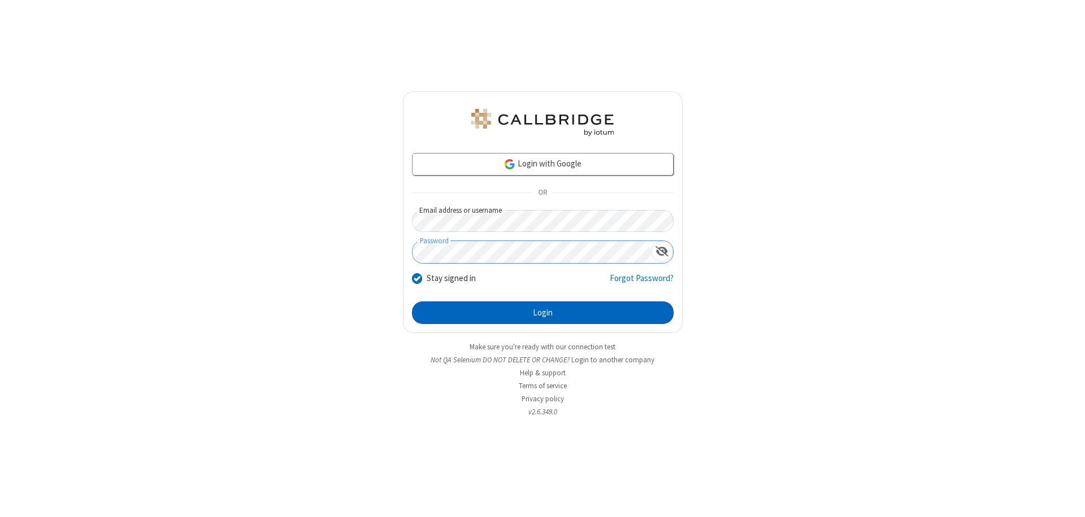
click at [542, 313] on button "Login" at bounding box center [543, 313] width 262 height 23
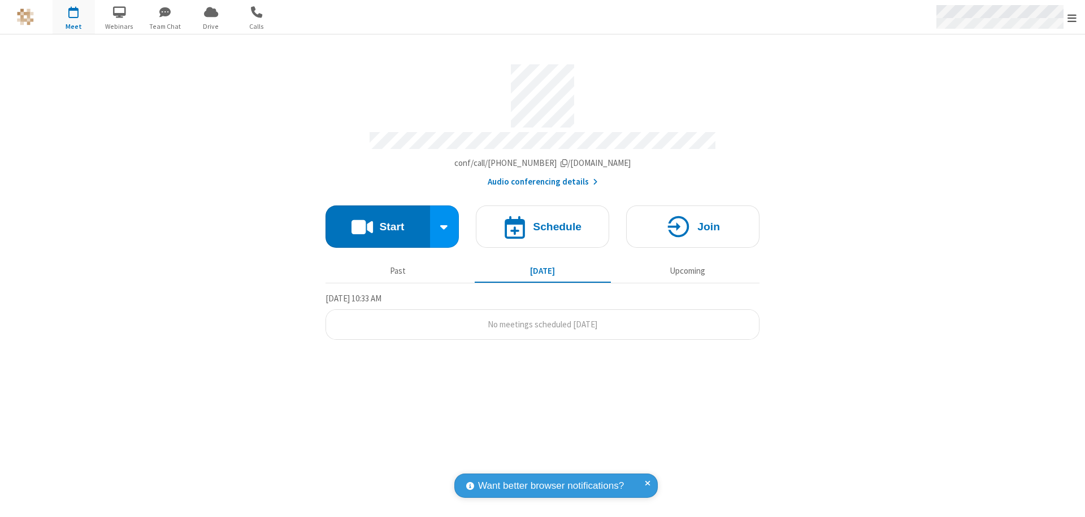
click at [1072, 18] on span "Open menu" at bounding box center [1071, 17] width 9 height 11
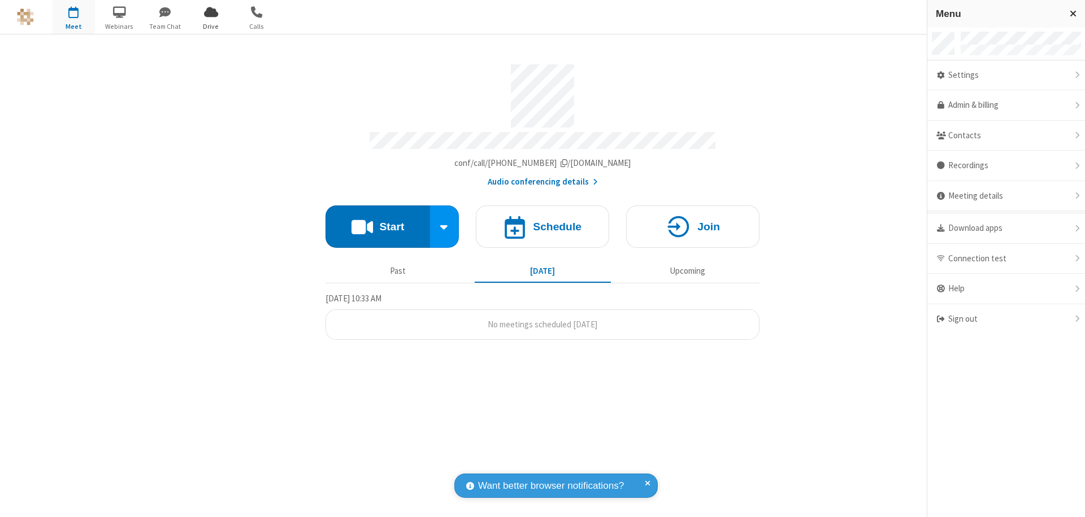
click at [211, 26] on span "Drive" at bounding box center [211, 26] width 42 height 10
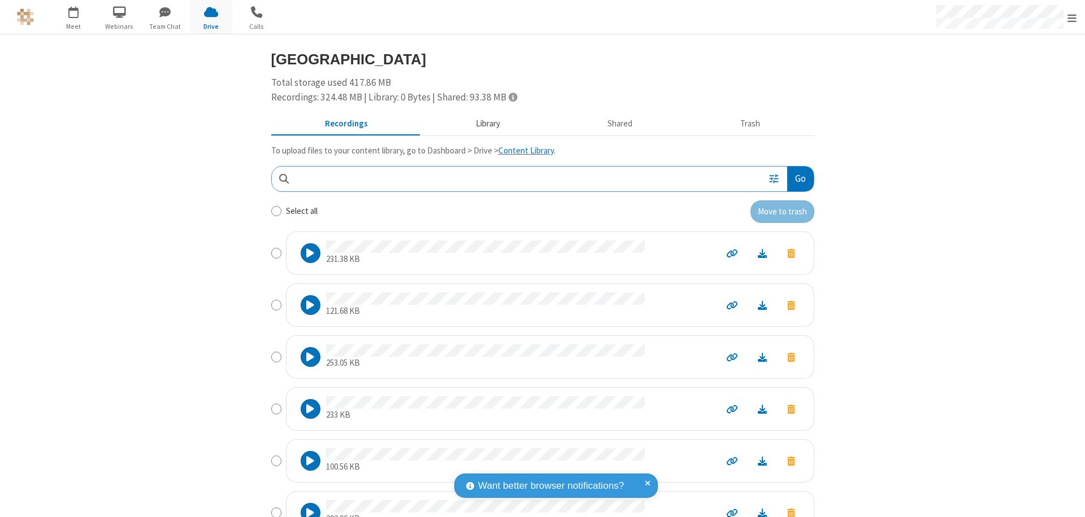
click at [482, 124] on button "Library" at bounding box center [487, 124] width 132 height 21
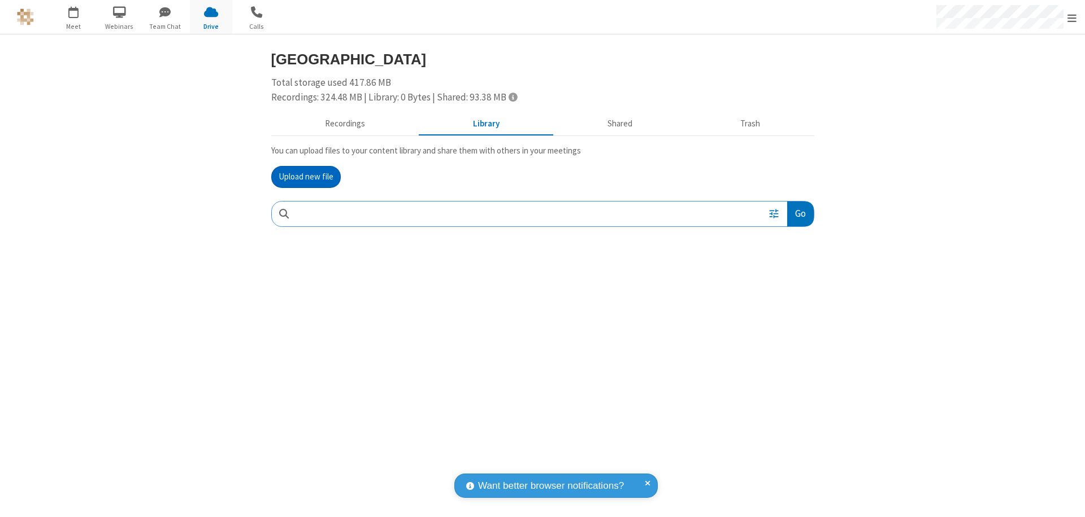
click at [306, 177] on button "Upload new file" at bounding box center [305, 177] width 69 height 23
